Goal: Use online tool/utility: Utilize a website feature to perform a specific function

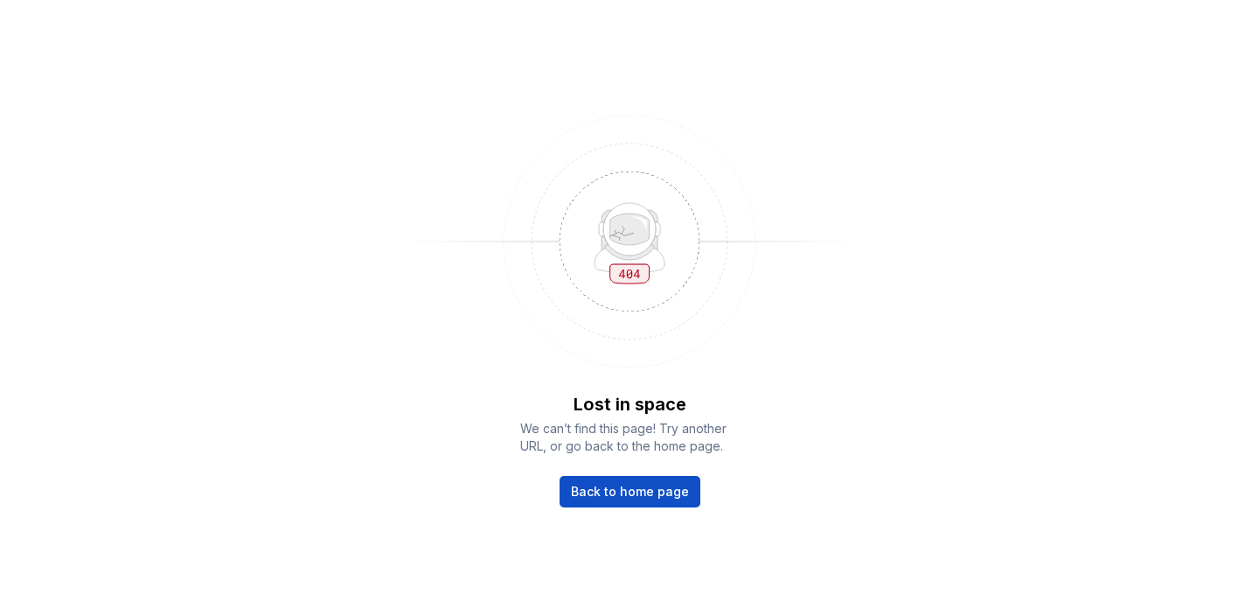
click at [618, 510] on div "Lost in space We can’t find this page! Try another URL, or go back to the home …" at bounding box center [629, 304] width 1259 height 609
click at [621, 492] on span "Back to home page" at bounding box center [630, 491] width 118 height 17
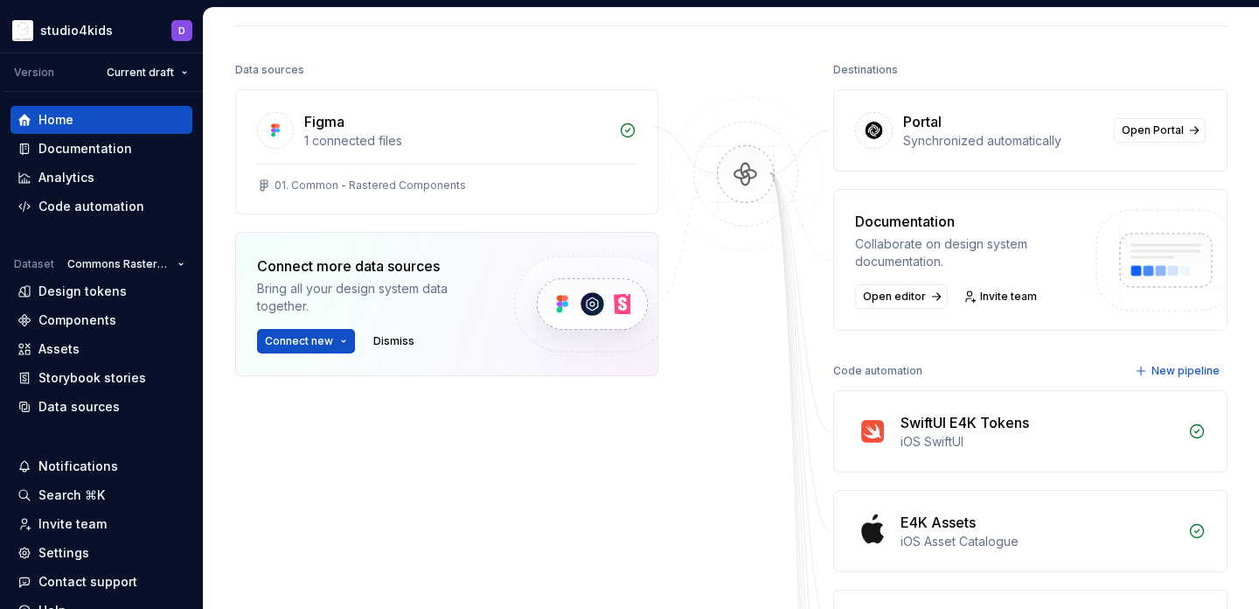
scroll to position [419, 0]
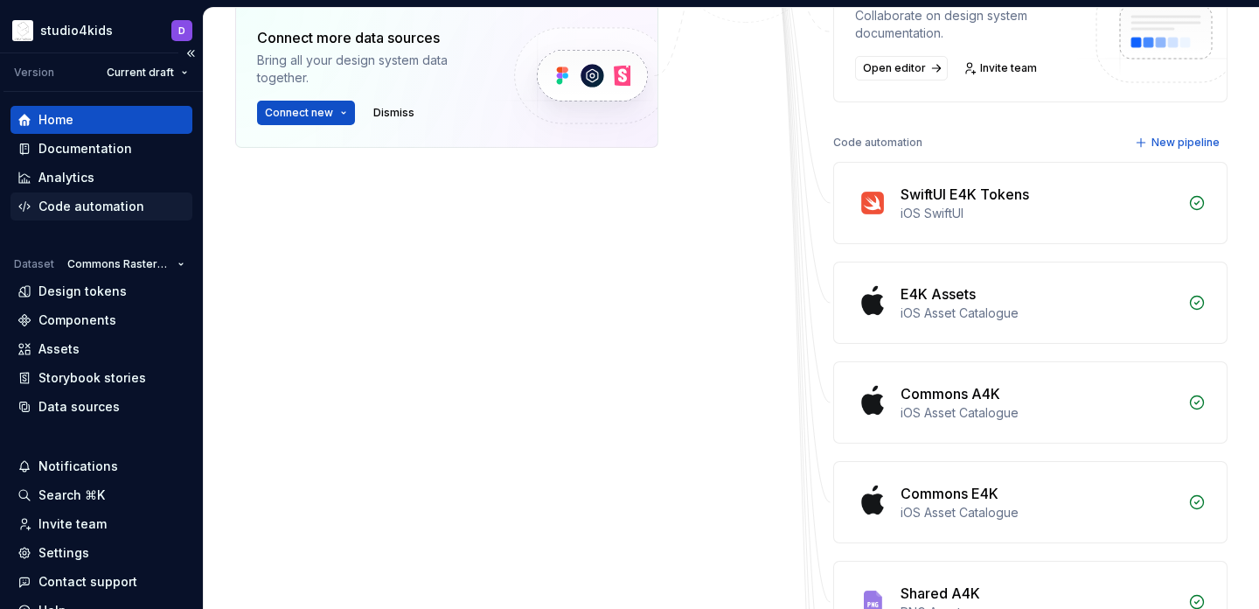
click at [71, 213] on div "Code automation" at bounding box center [91, 206] width 106 height 17
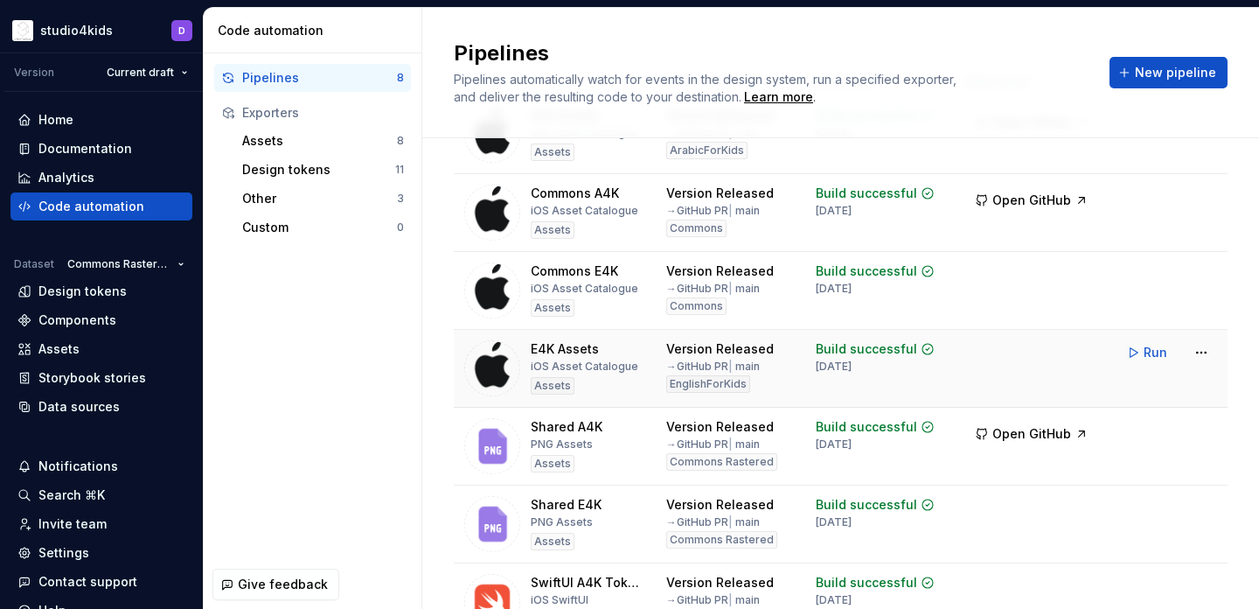
scroll to position [83, 0]
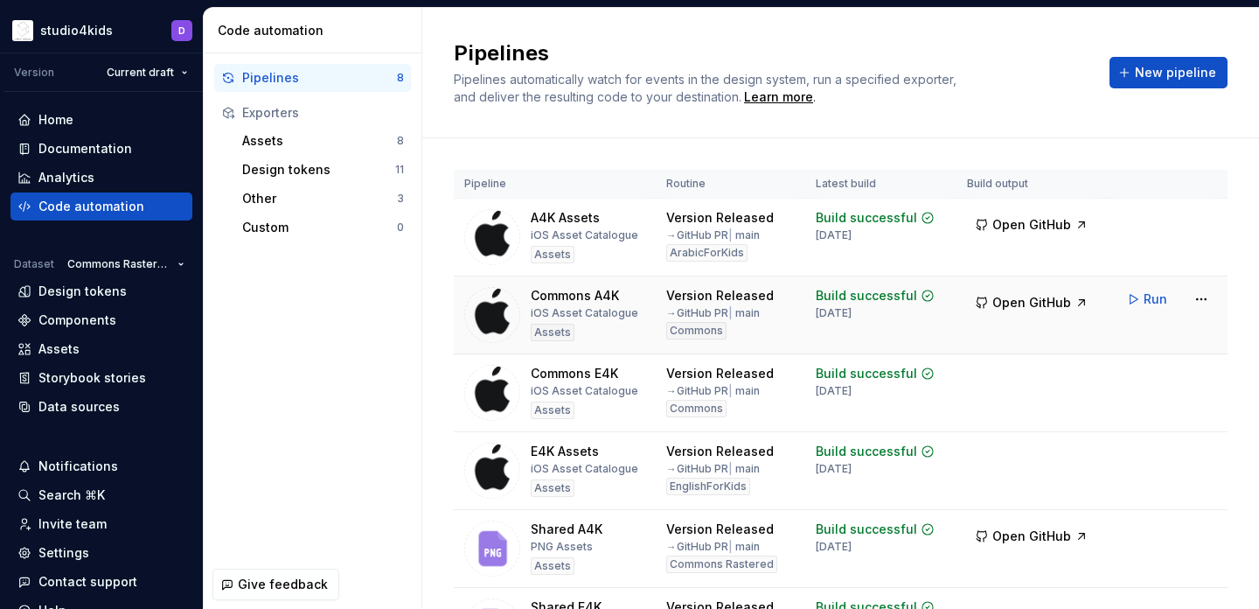
scroll to position [260, 0]
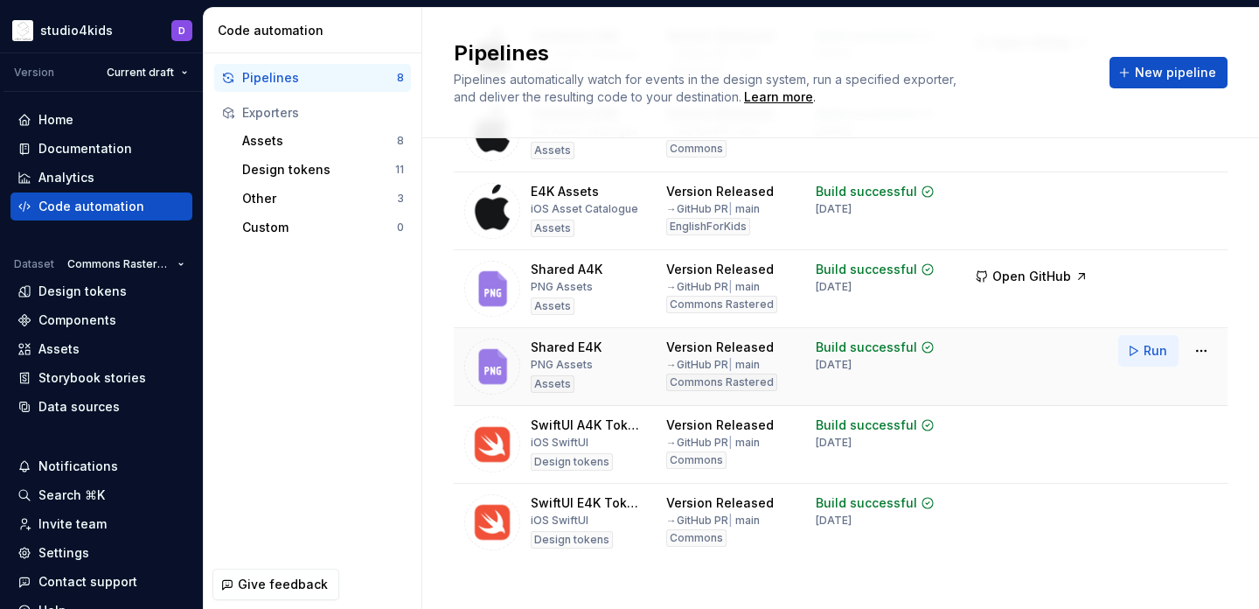
click at [1145, 352] on span "Run" at bounding box center [1156, 350] width 24 height 17
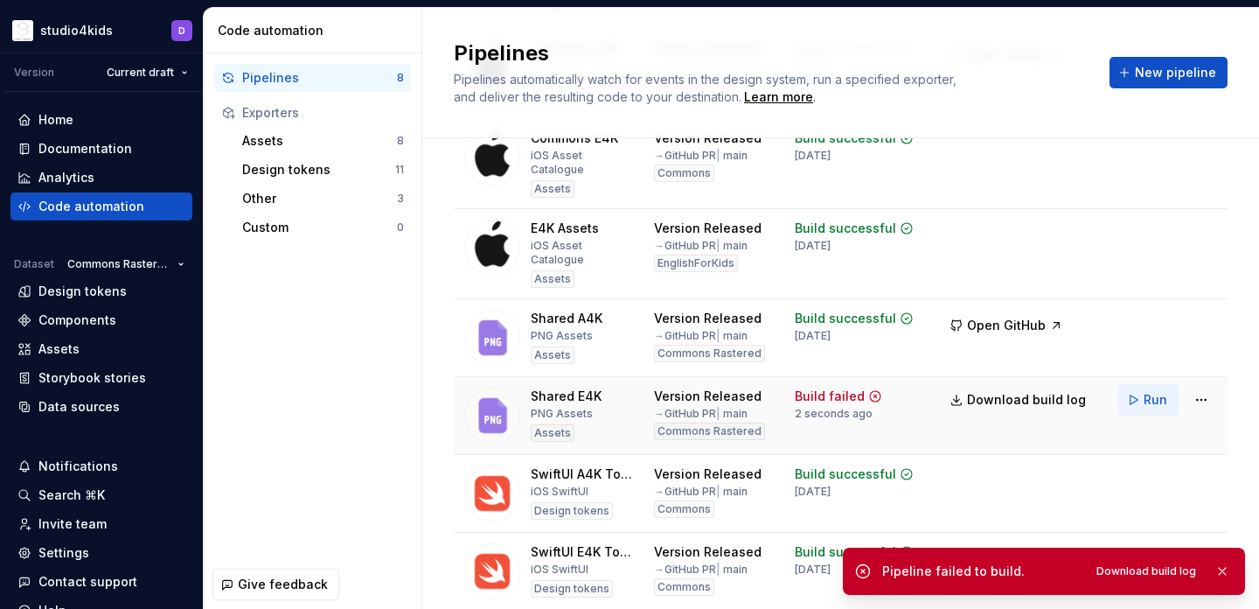
click at [1147, 391] on span "Run" at bounding box center [1156, 399] width 24 height 17
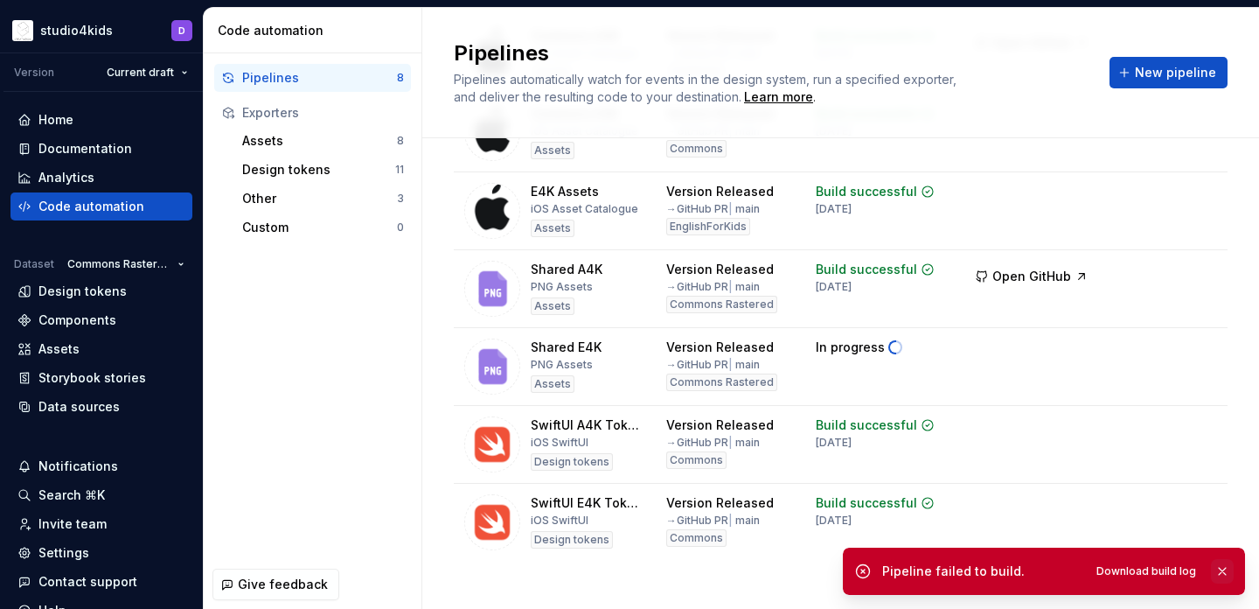
click at [1223, 569] on button "button" at bounding box center [1222, 571] width 23 height 24
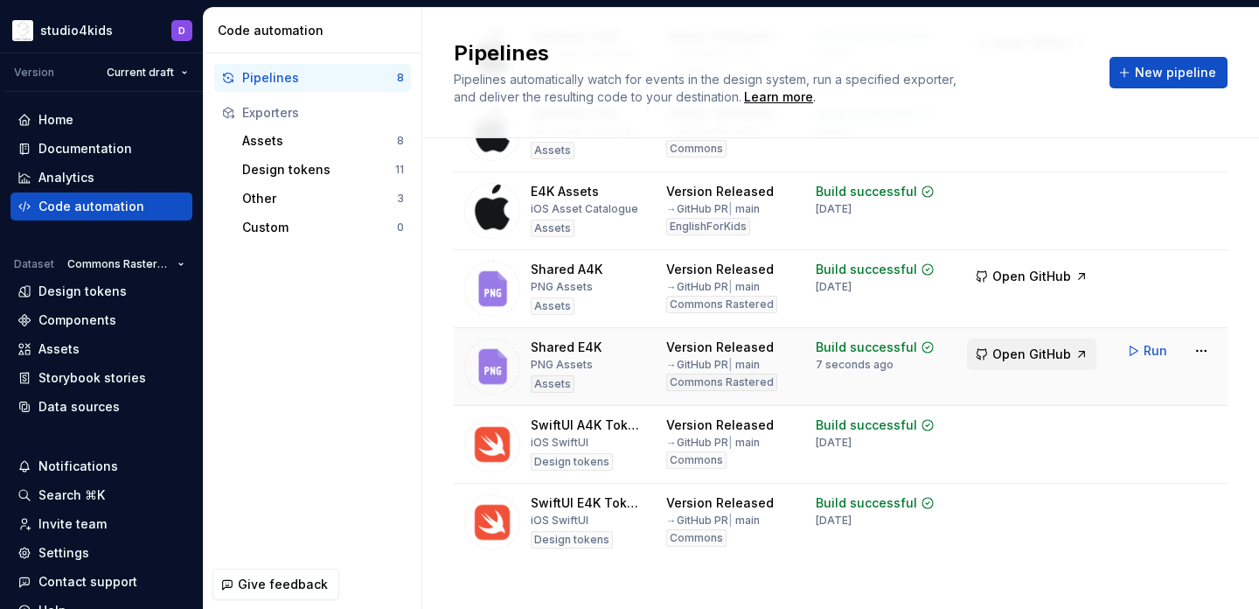
click at [988, 363] on button "Open GitHub" at bounding box center [1031, 353] width 129 height 31
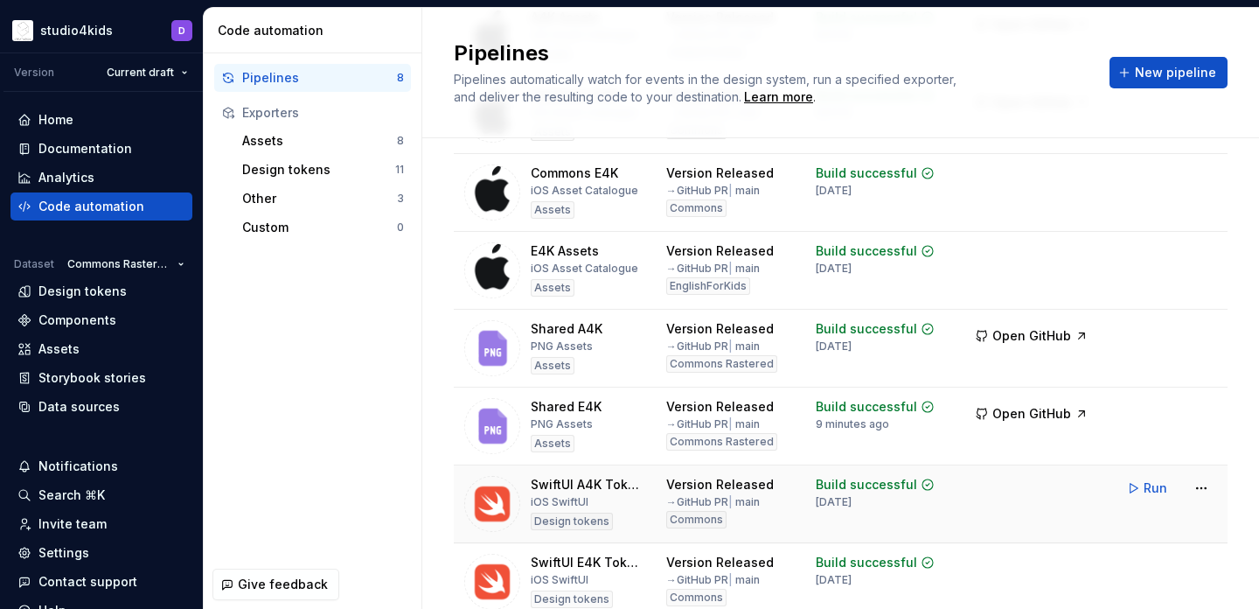
scroll to position [0, 0]
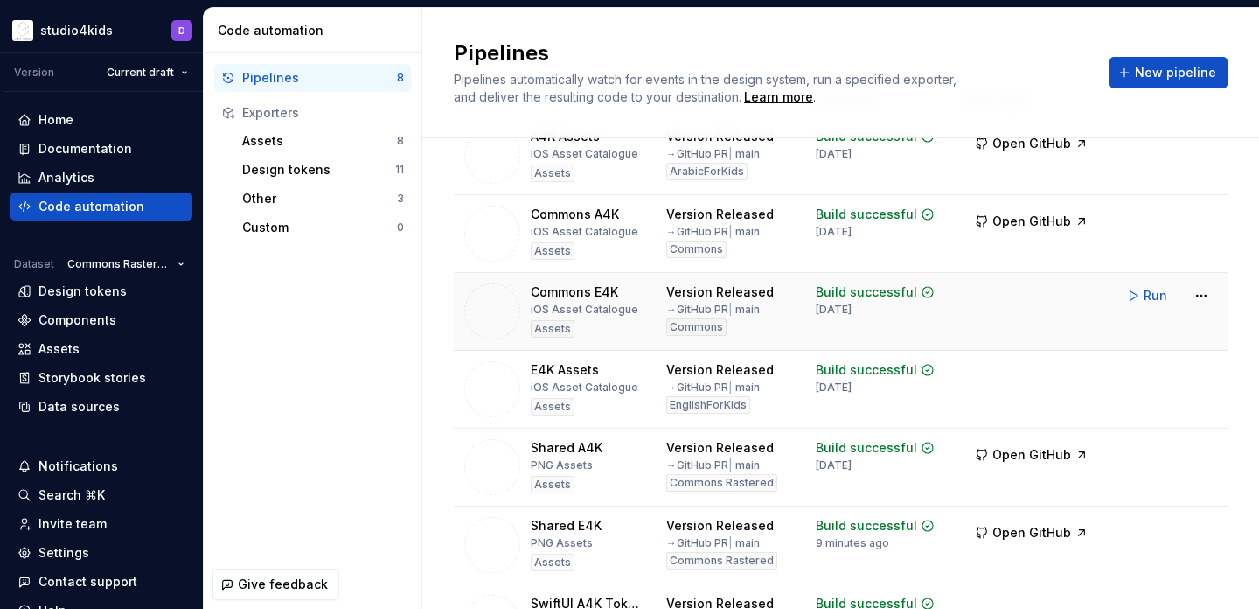
scroll to position [76, 0]
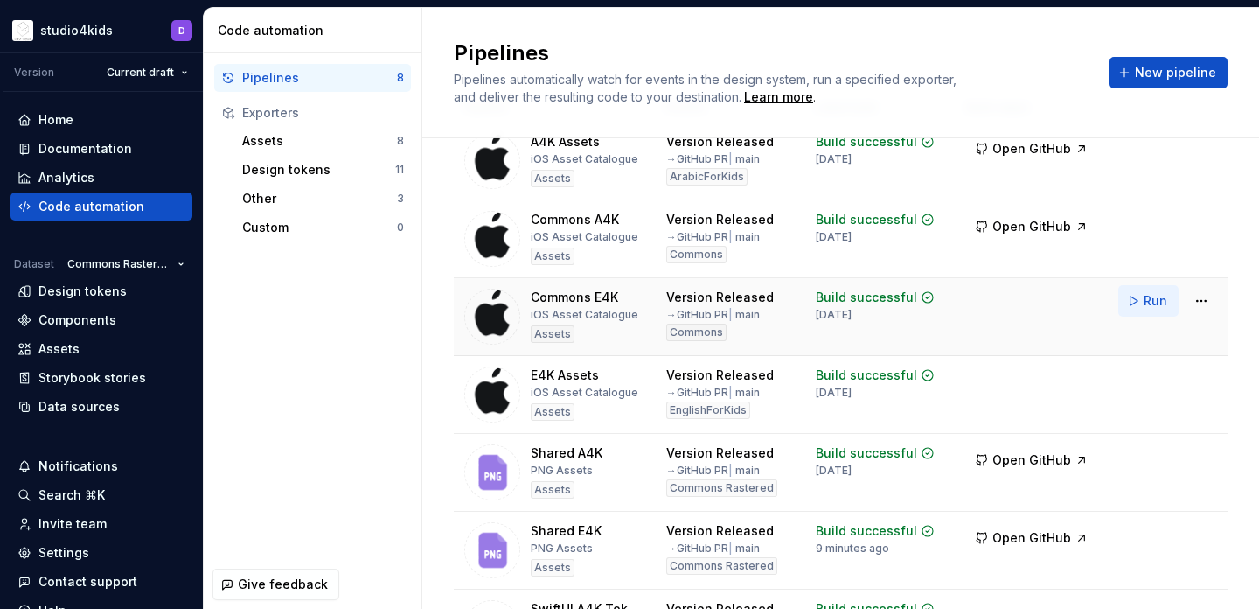
click at [1154, 300] on span "Run" at bounding box center [1156, 300] width 24 height 17
click at [1061, 307] on span "Open GitHub" at bounding box center [1032, 304] width 79 height 17
click at [1152, 381] on span "Run" at bounding box center [1156, 378] width 24 height 17
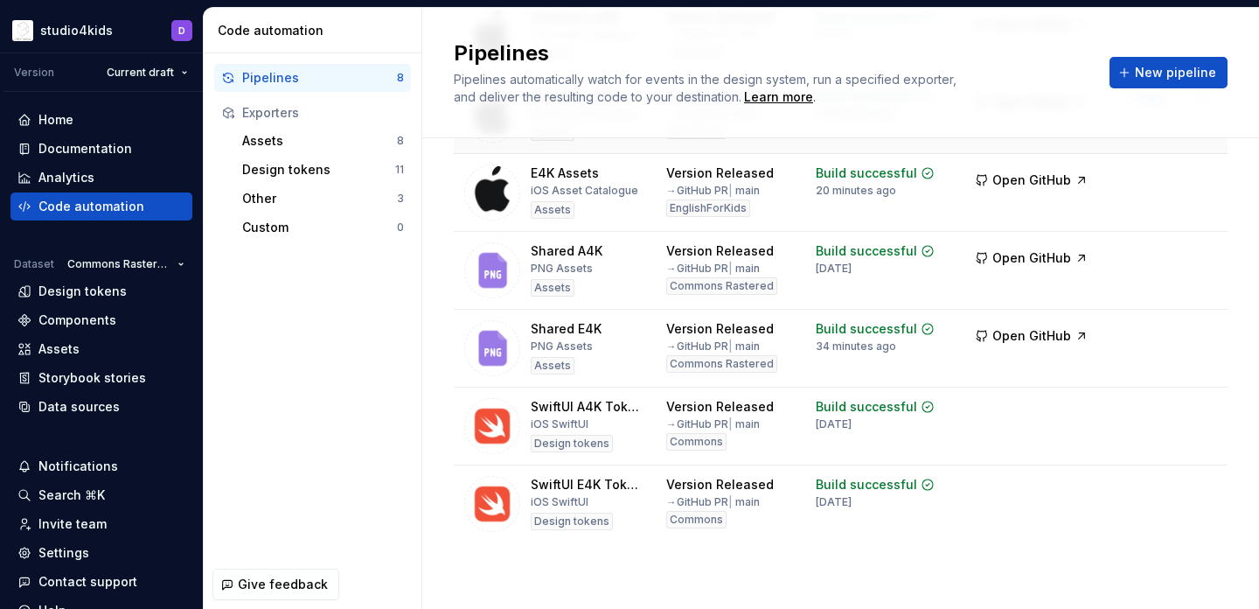
scroll to position [0, 0]
